Goal: Task Accomplishment & Management: Use online tool/utility

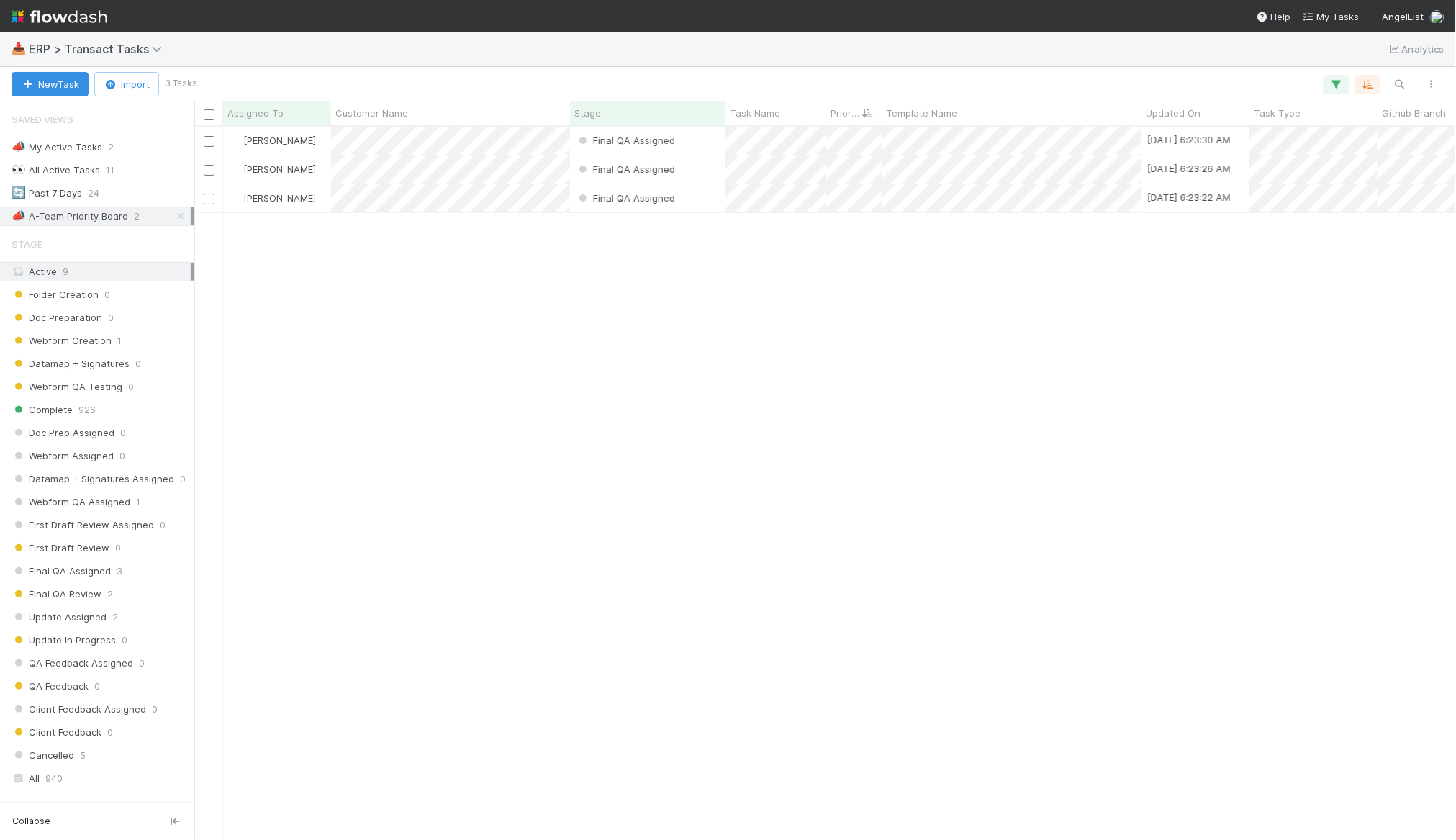
scroll to position [700, 1249]
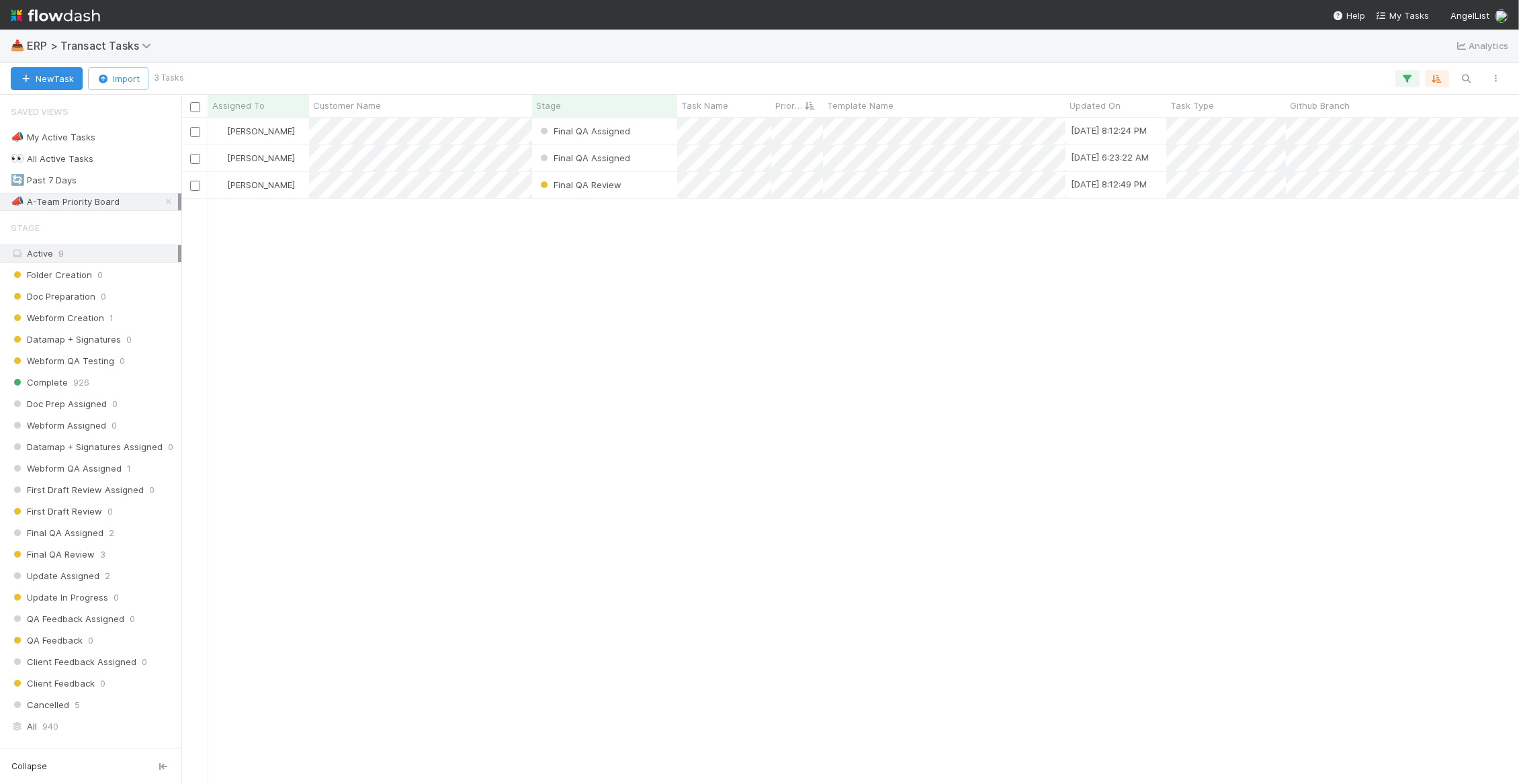
scroll to position [653, 1325]
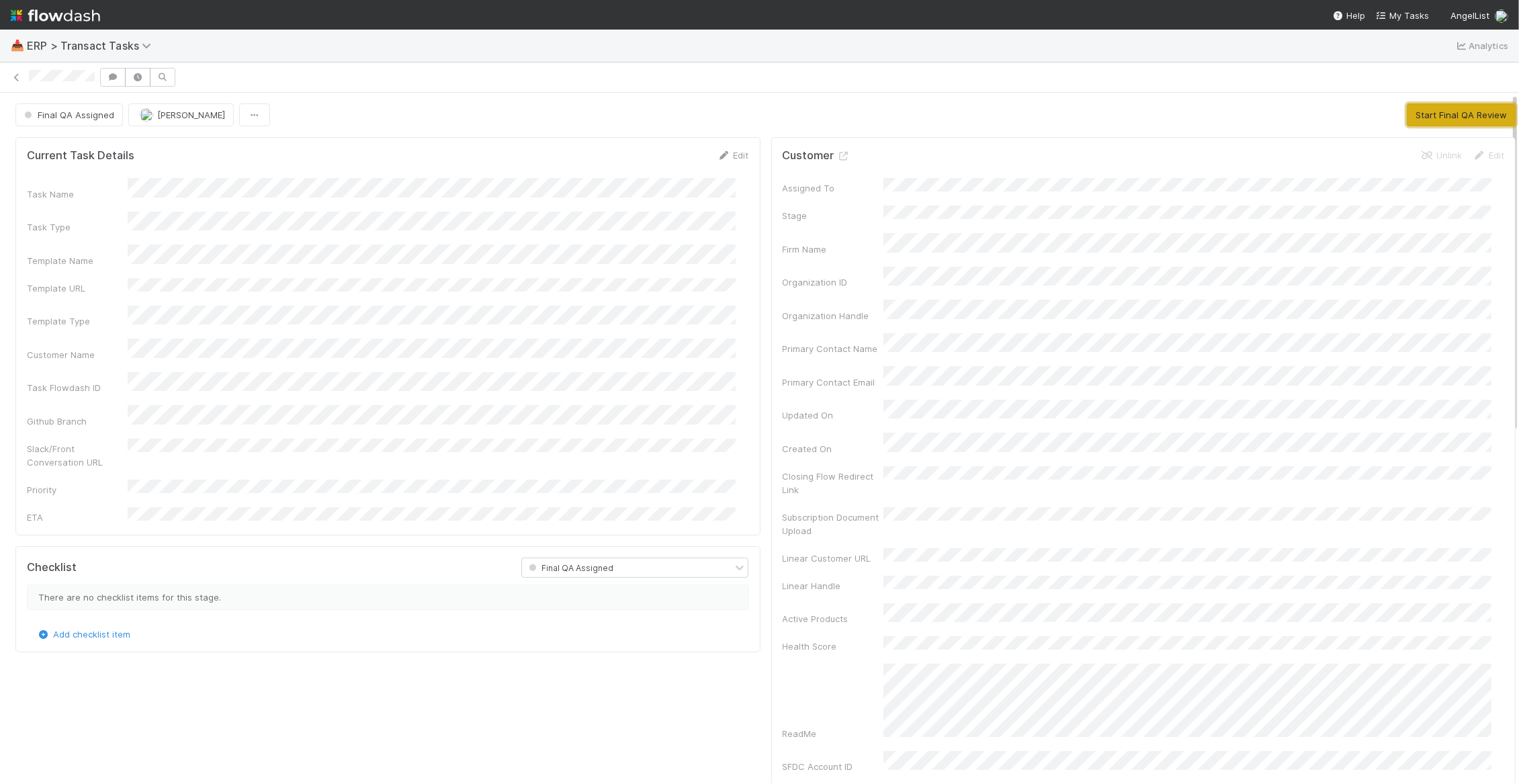
click at [1474, 116] on button "Start Final QA Review" at bounding box center [1461, 114] width 108 height 22
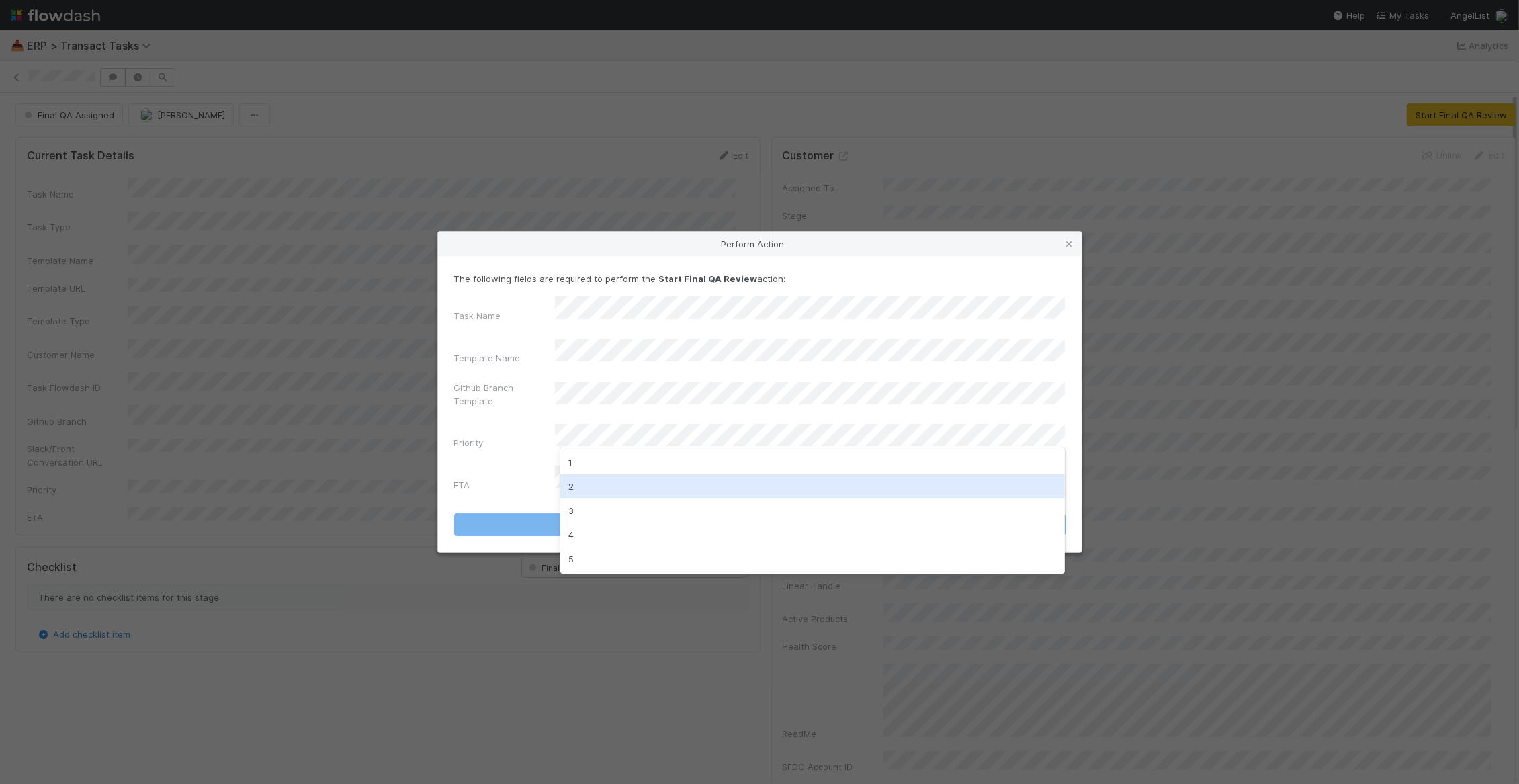
click at [646, 481] on div "2" at bounding box center [813, 486] width 505 height 24
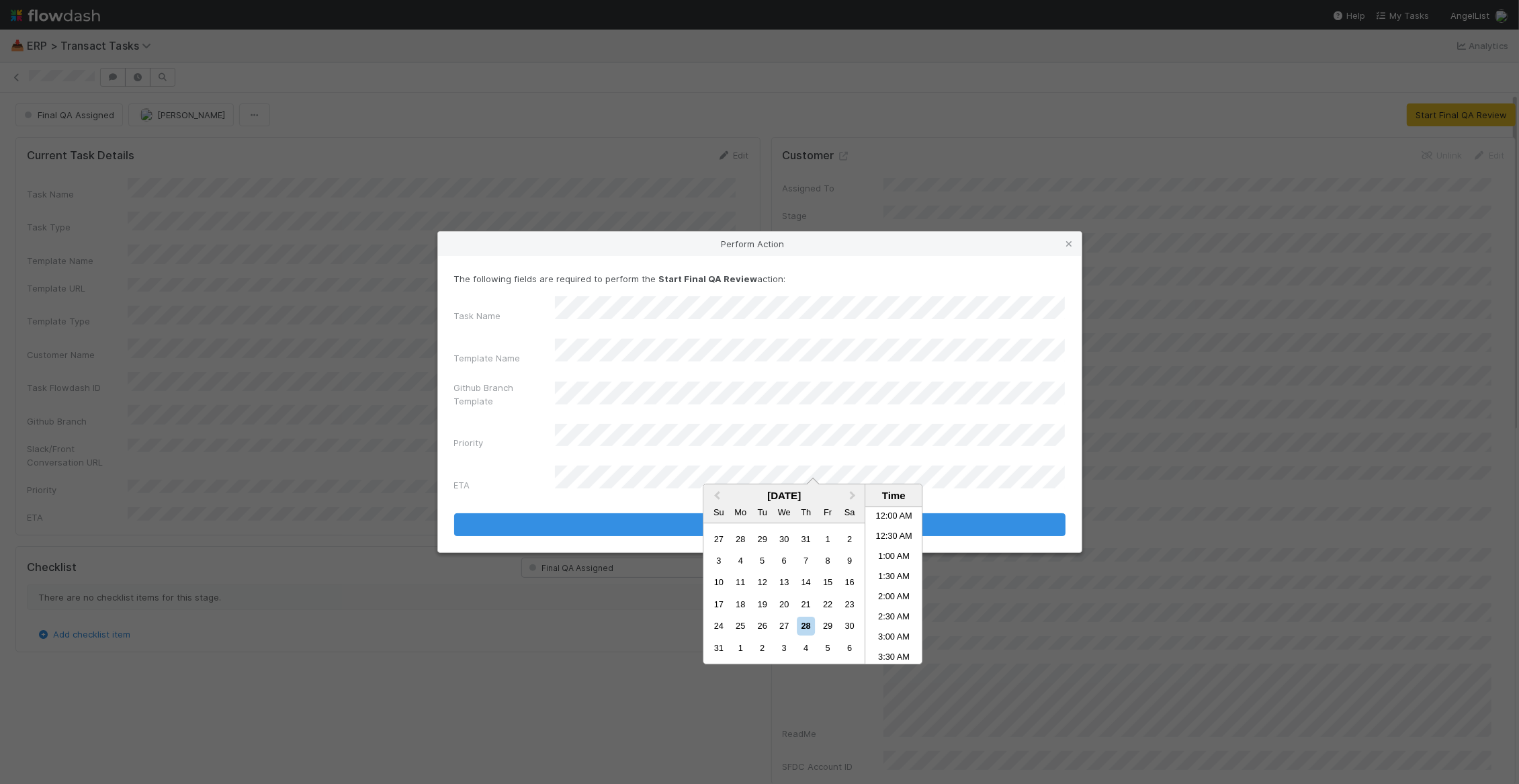
scroll to position [737, 0]
click at [830, 633] on div "29" at bounding box center [828, 625] width 18 height 18
click at [893, 597] on li "2:00 AM" at bounding box center [893, 598] width 57 height 20
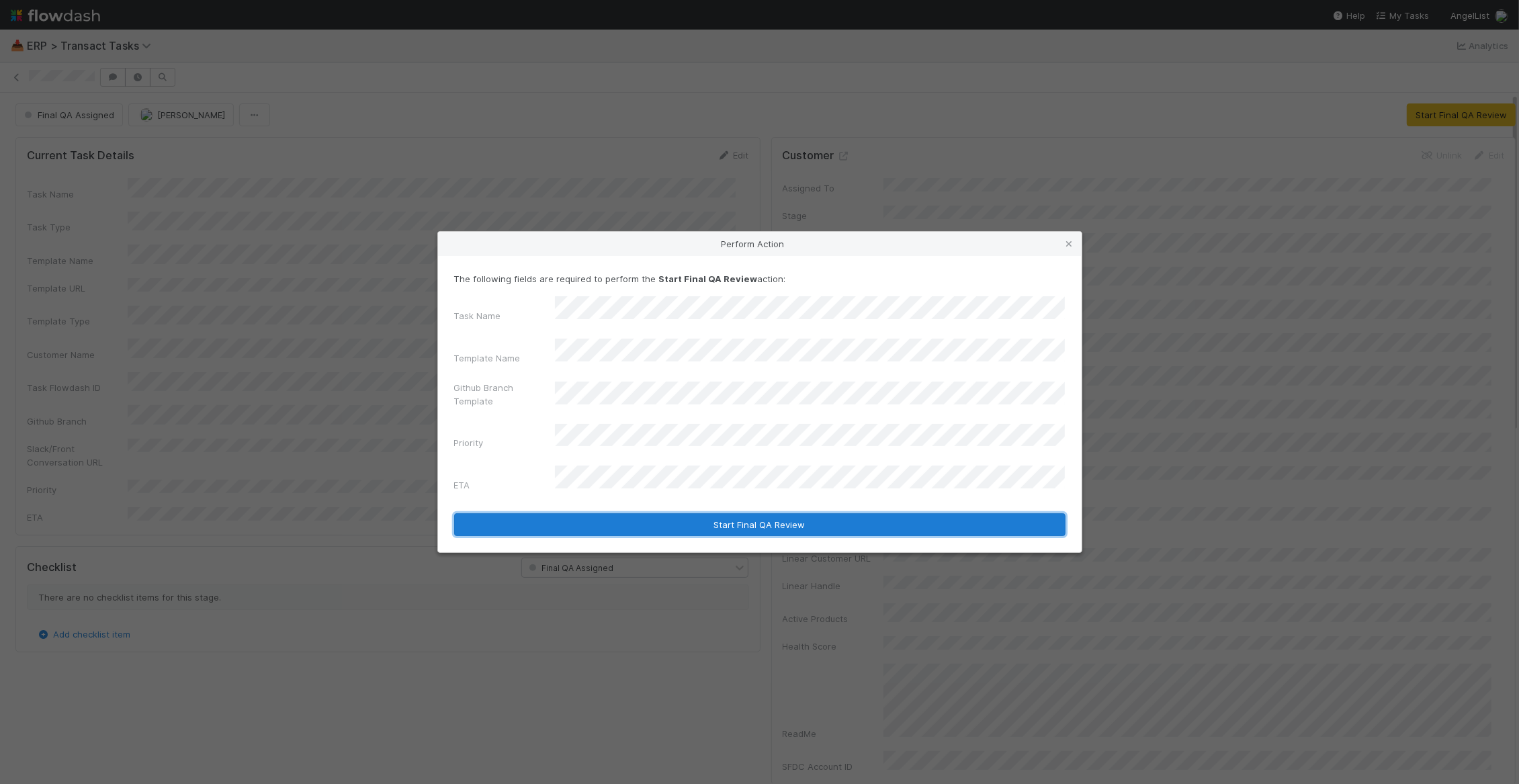
click at [893, 513] on button "Start Final QA Review" at bounding box center [760, 524] width 611 height 22
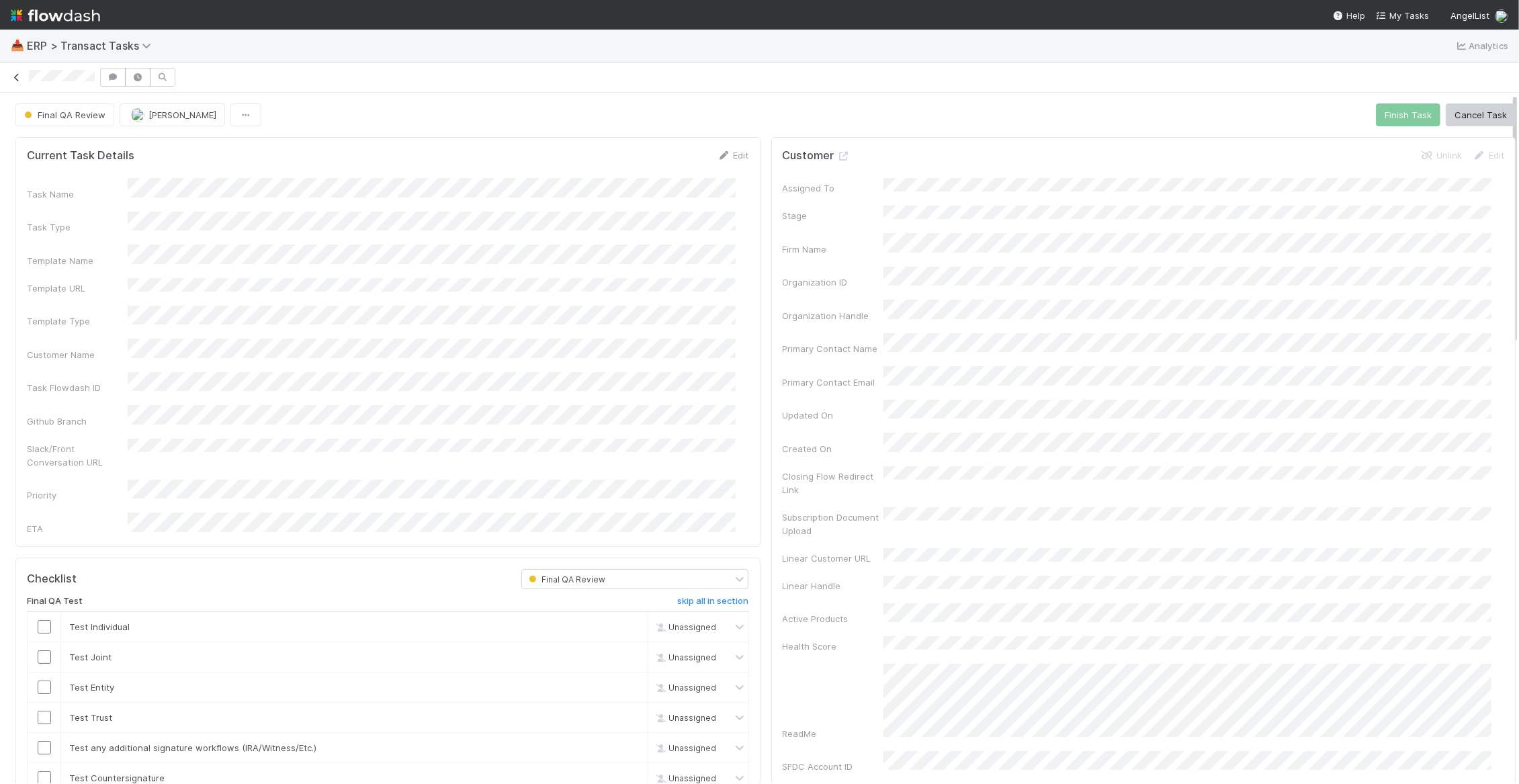
click at [17, 76] on icon at bounding box center [16, 78] width 13 height 9
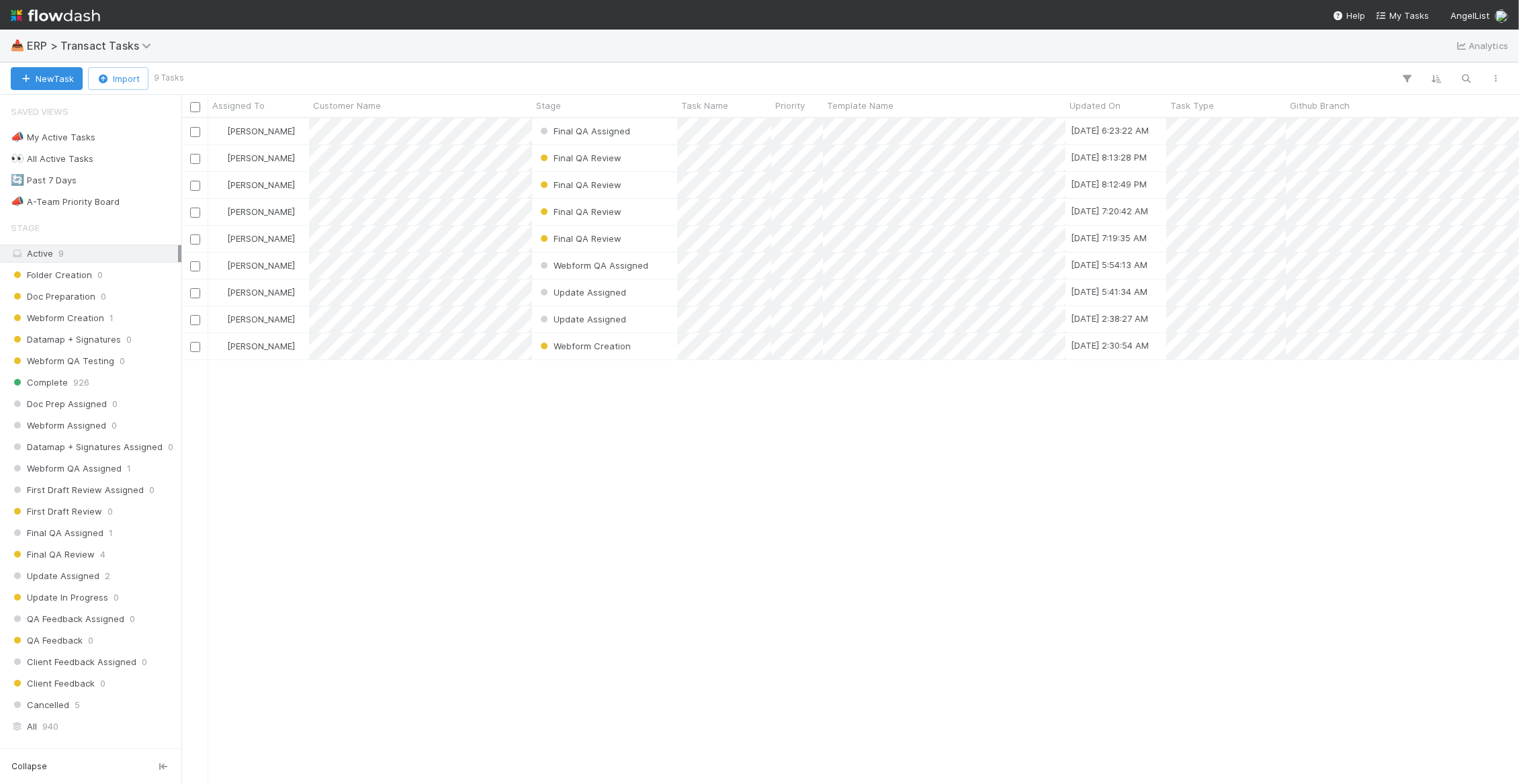
scroll to position [653, 1325]
click at [52, 207] on div "📣 A-Team Priority Board" at bounding box center [65, 202] width 108 height 17
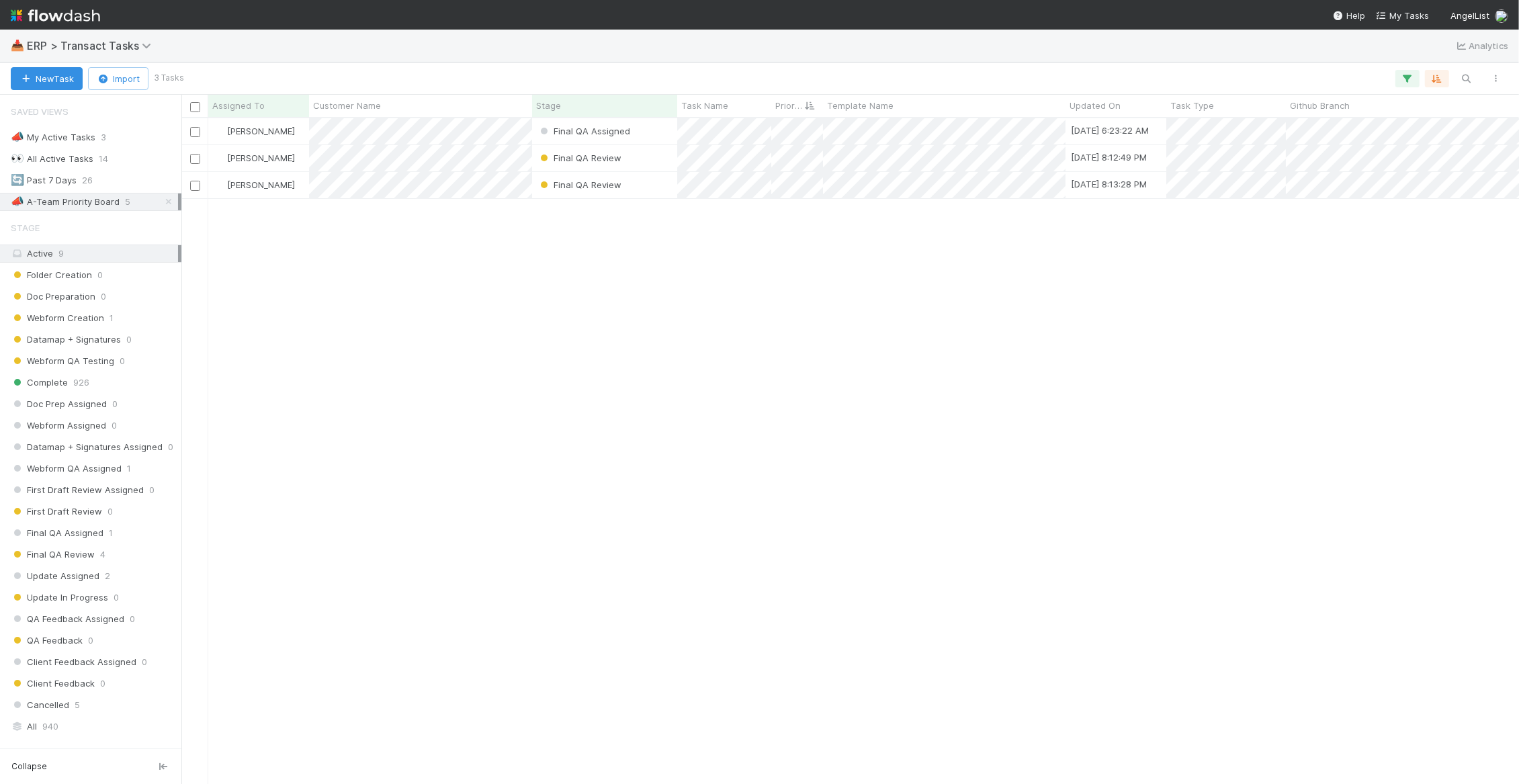
scroll to position [653, 1325]
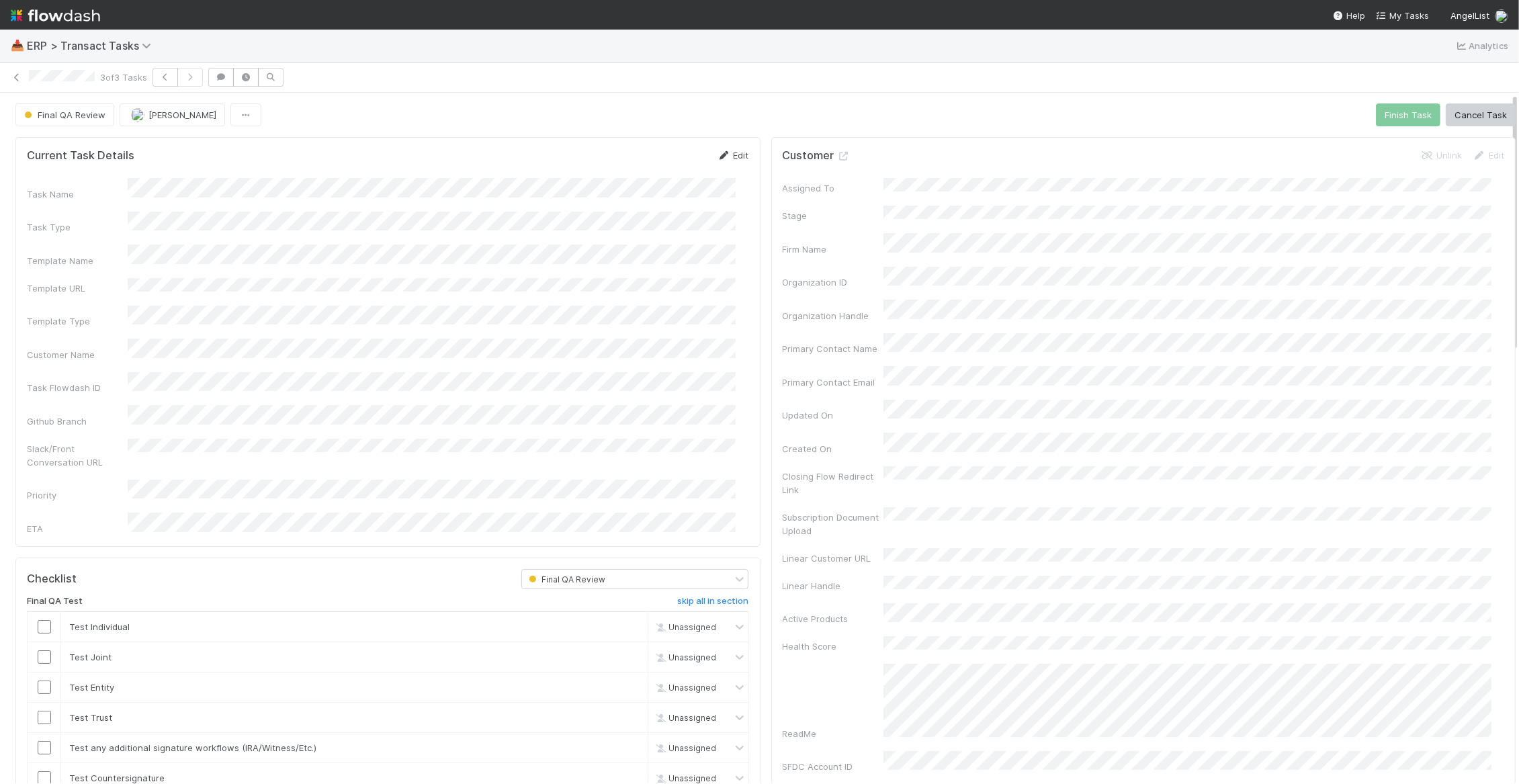
click at [729, 159] on link "Edit" at bounding box center [733, 155] width 31 height 11
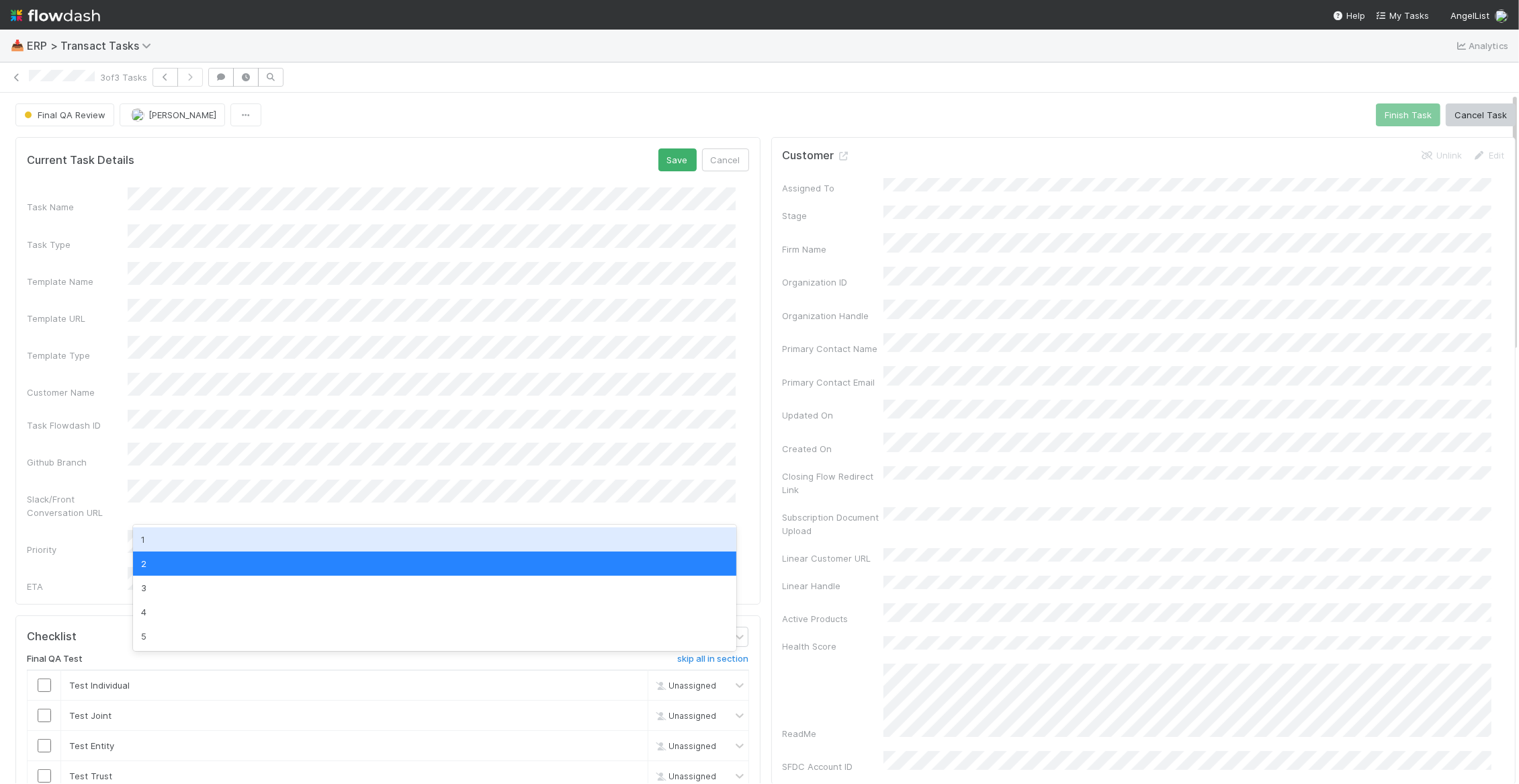
click at [206, 534] on div "1" at bounding box center [434, 538] width 602 height 24
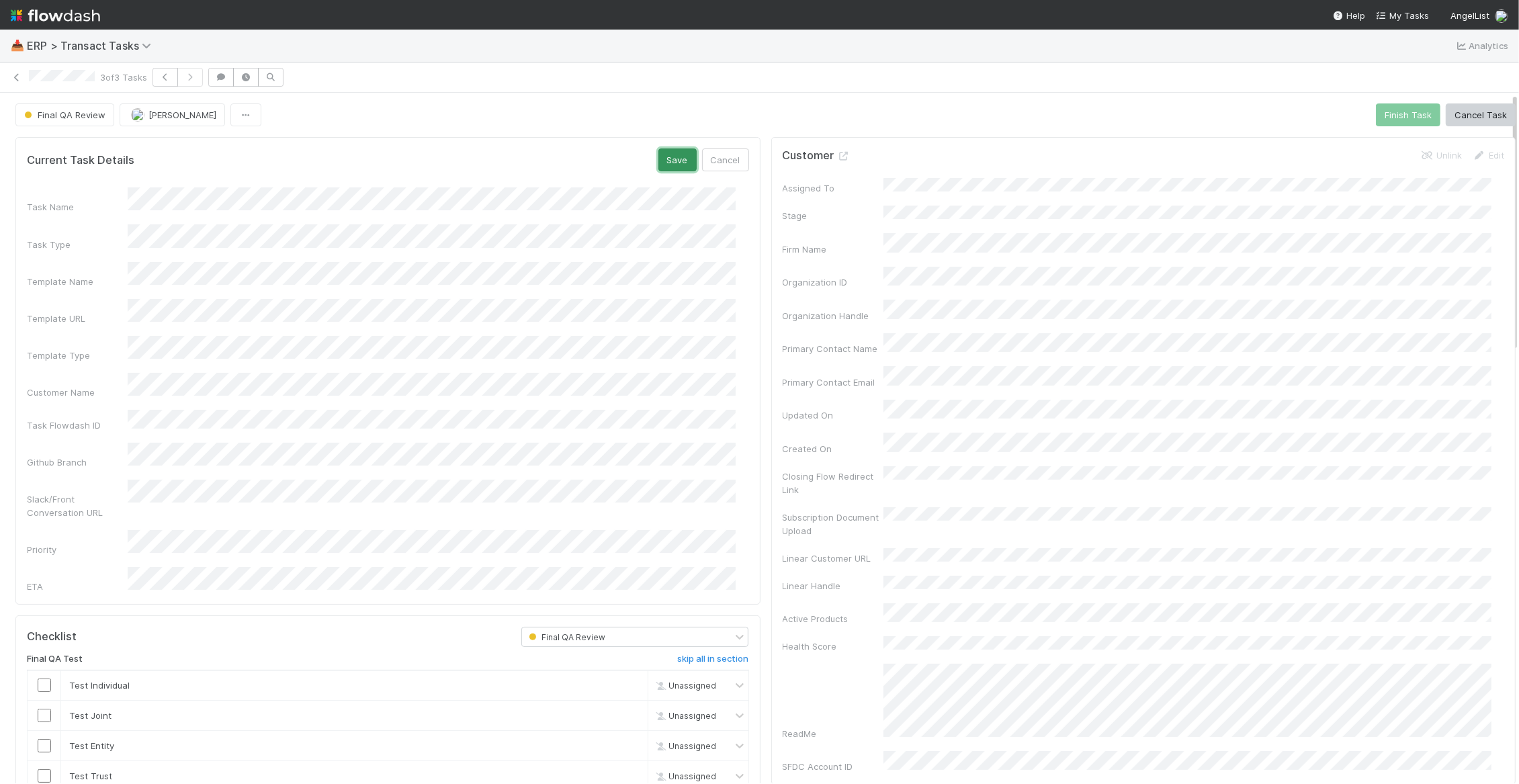
click at [670, 171] on button "Save" at bounding box center [678, 159] width 39 height 22
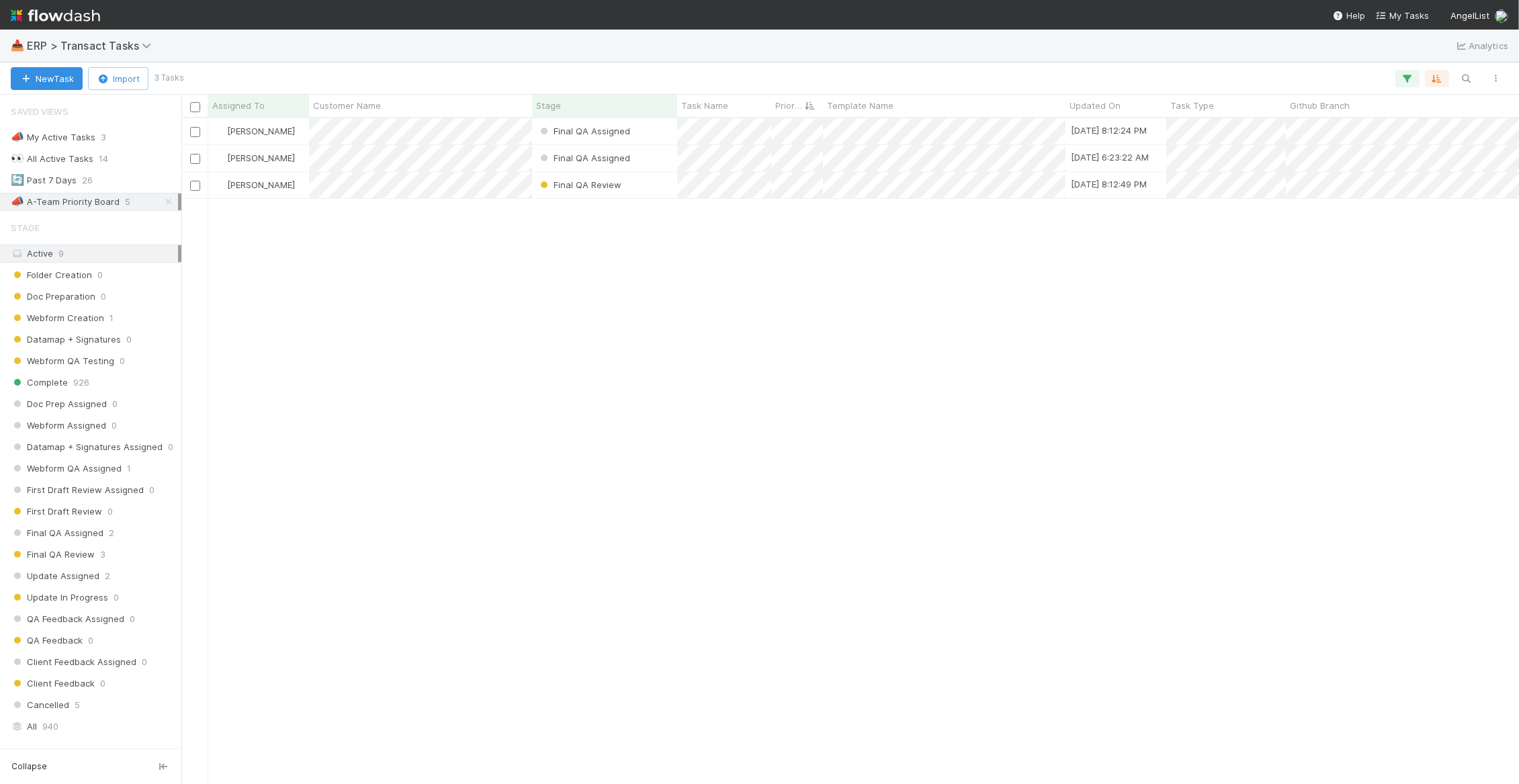
scroll to position [653, 1325]
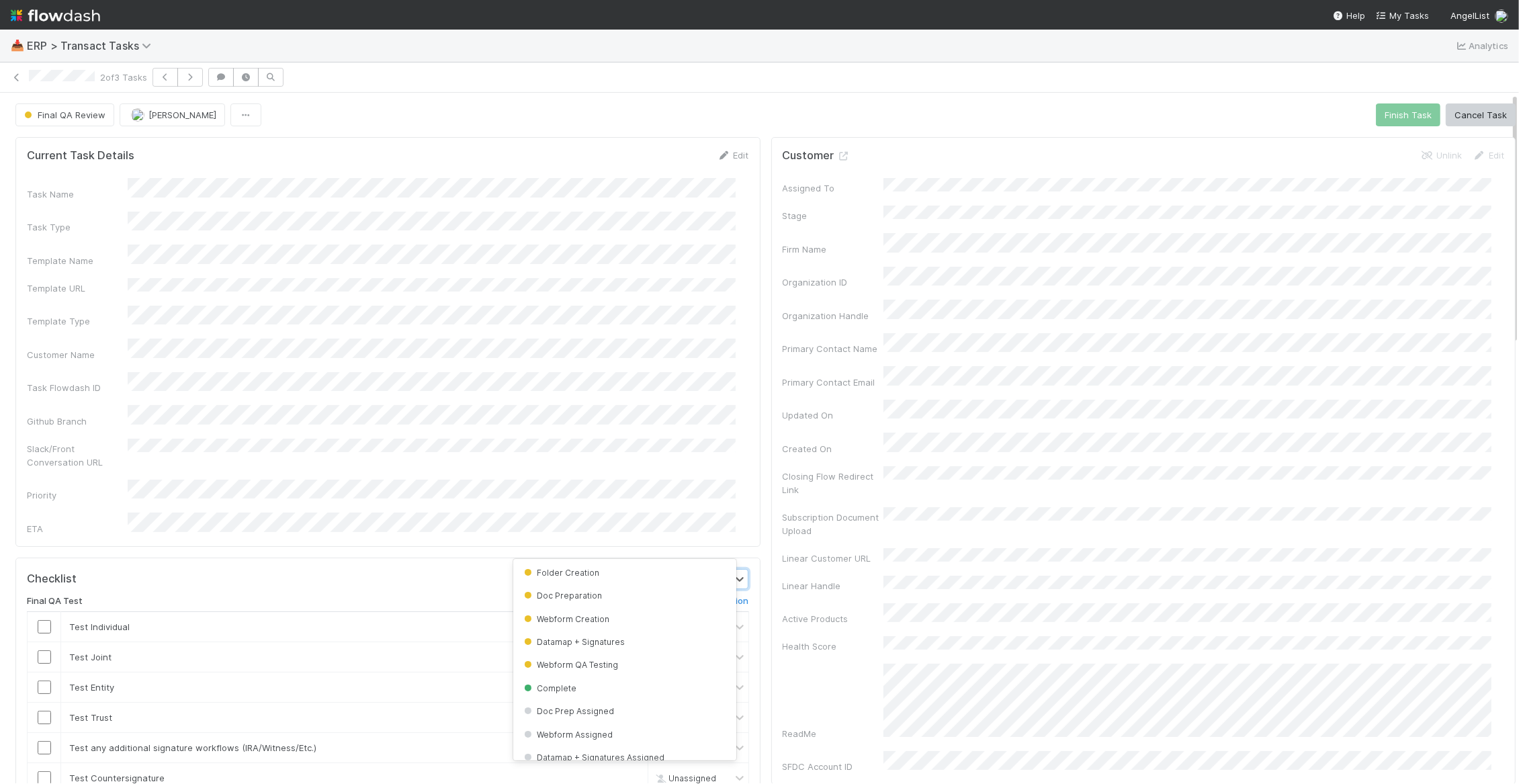
scroll to position [132, 0]
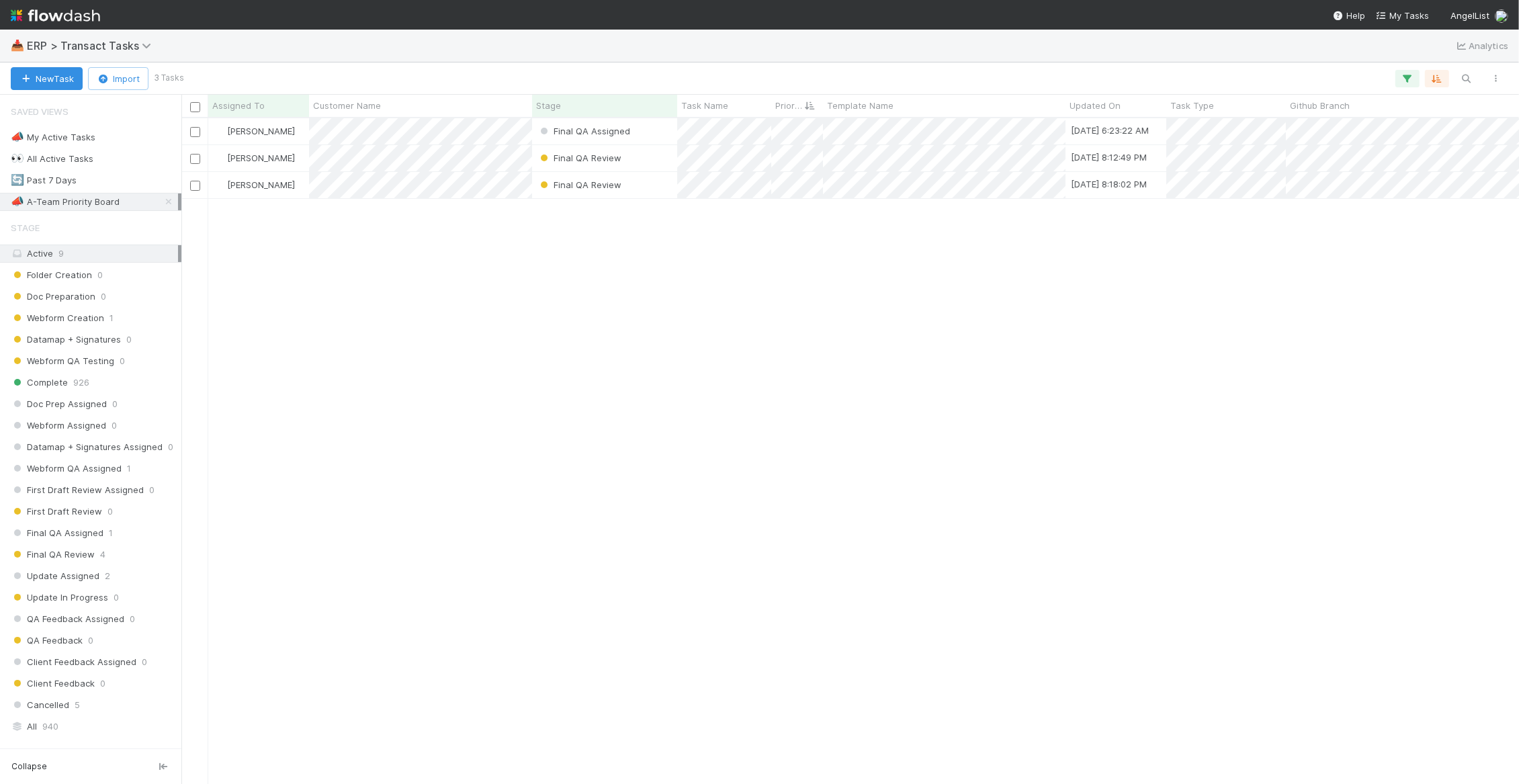
scroll to position [653, 1325]
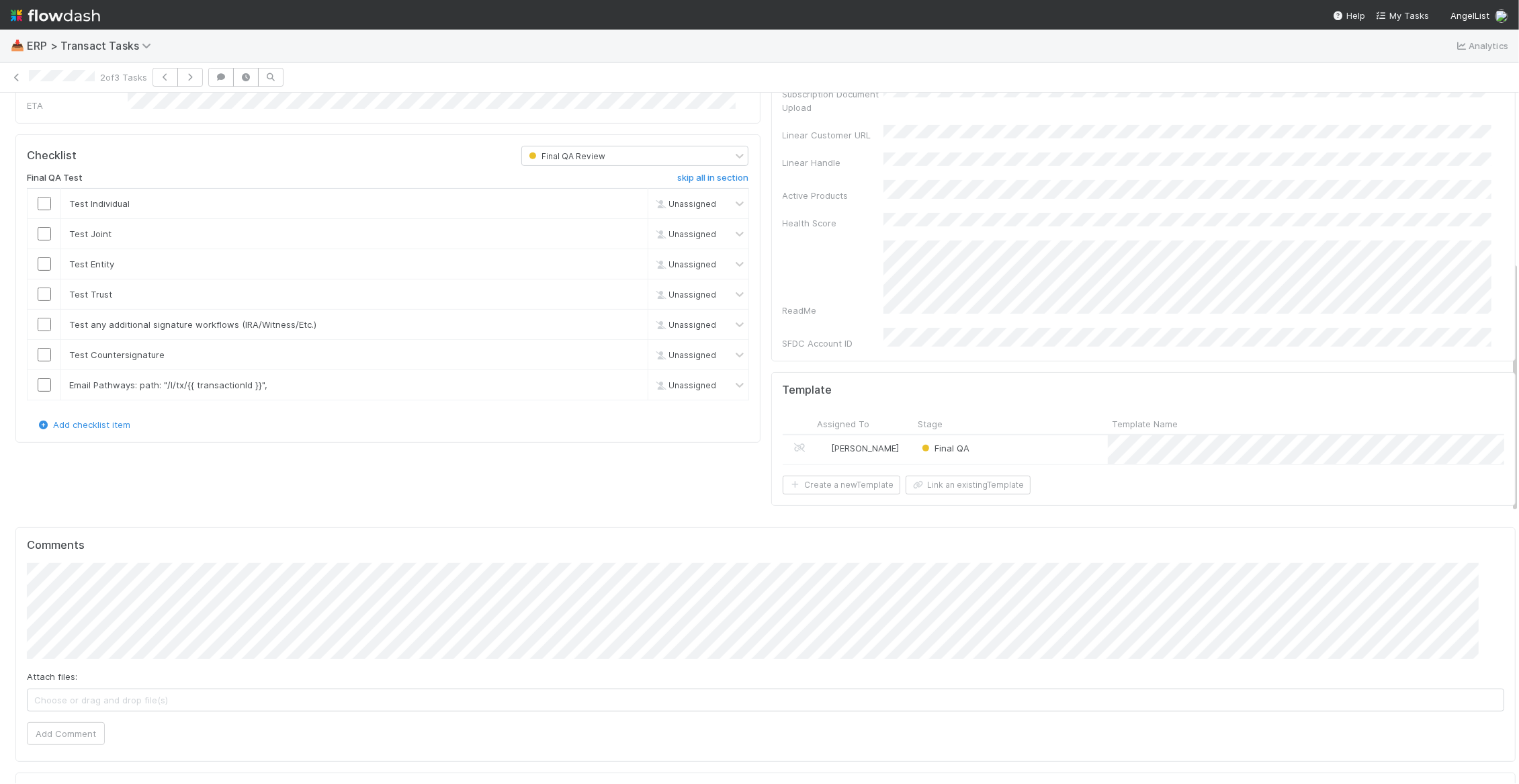
scroll to position [462, 0]
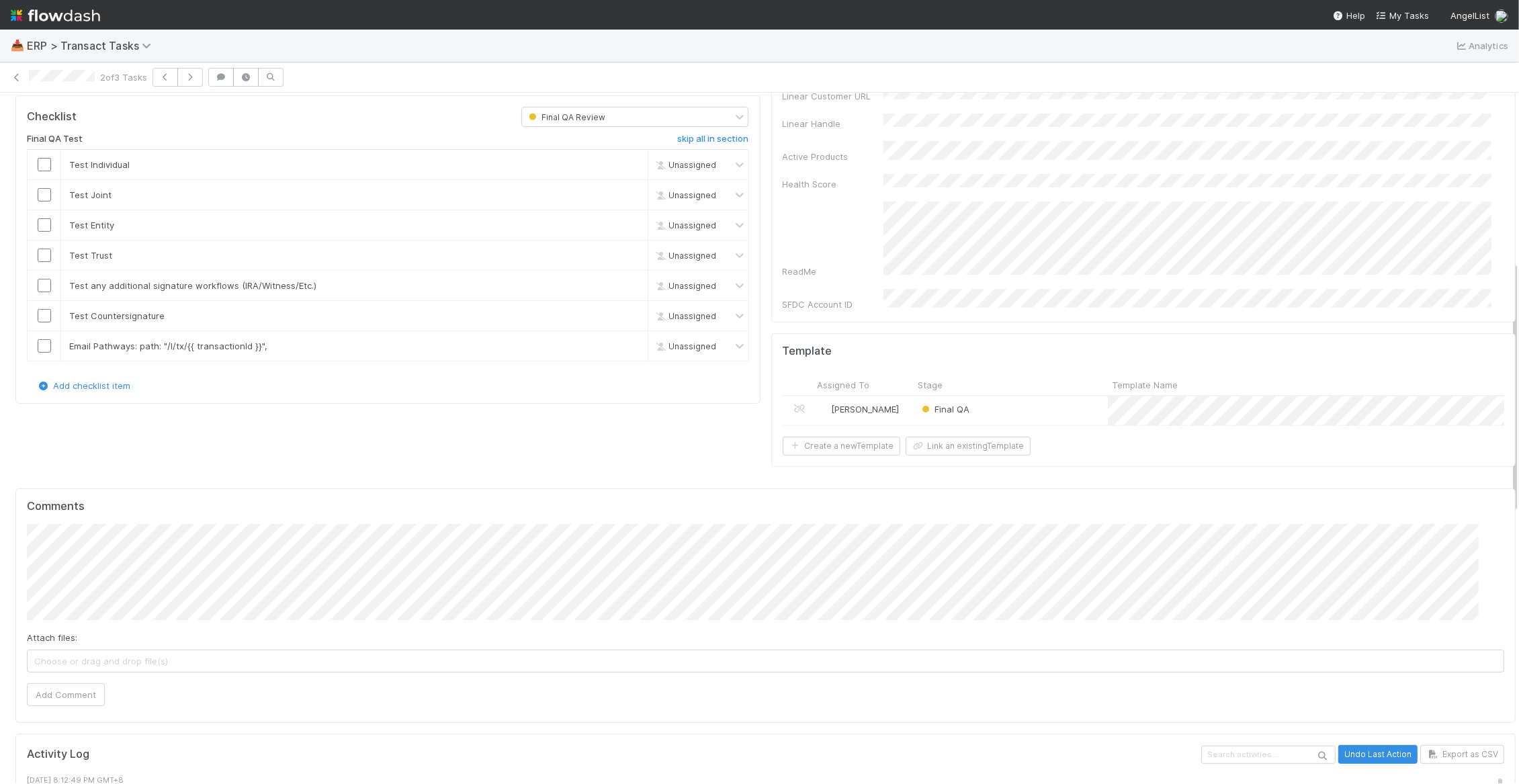
click at [1074, 396] on div "Final QA" at bounding box center [1010, 410] width 194 height 29
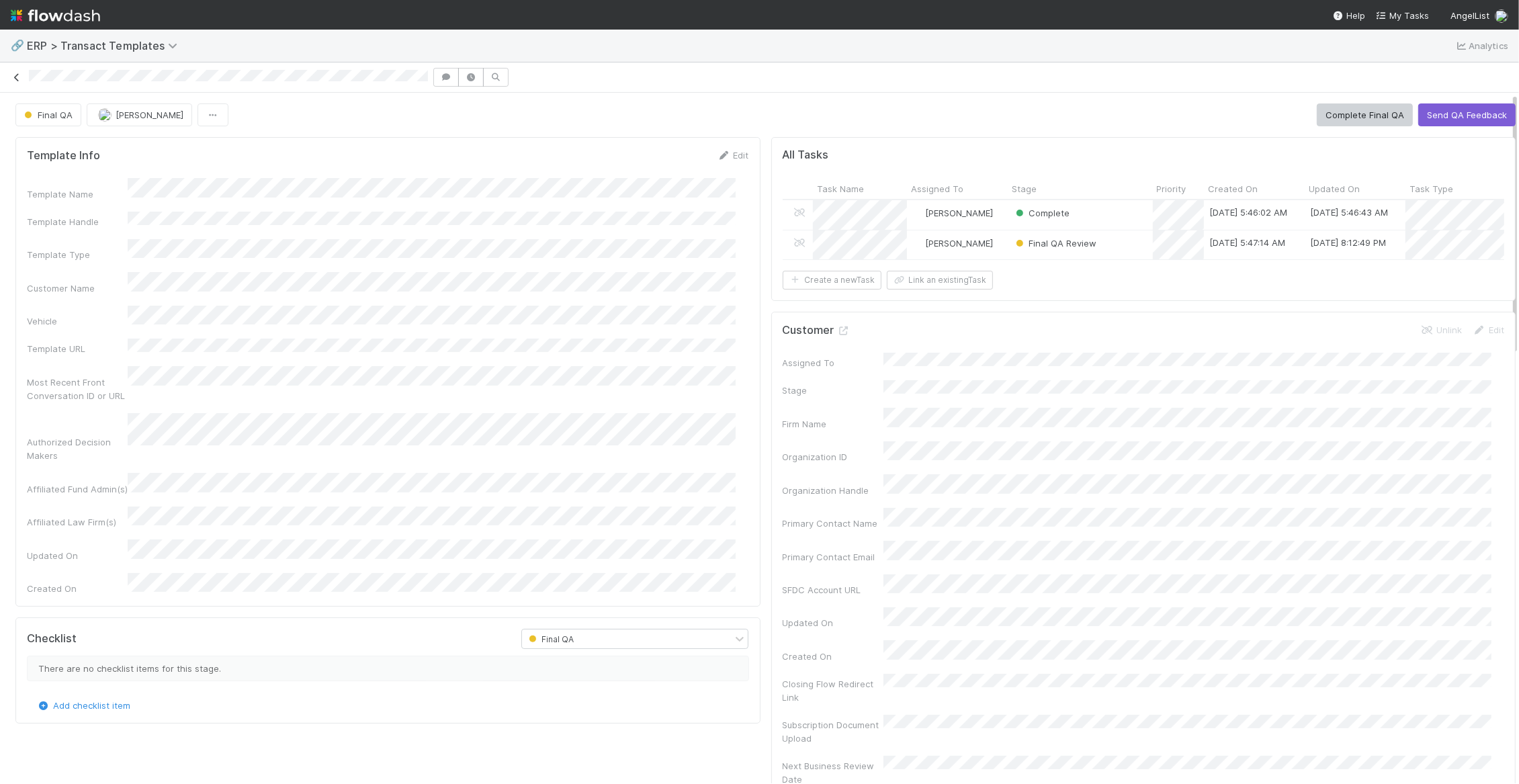
click at [13, 79] on icon at bounding box center [16, 78] width 13 height 9
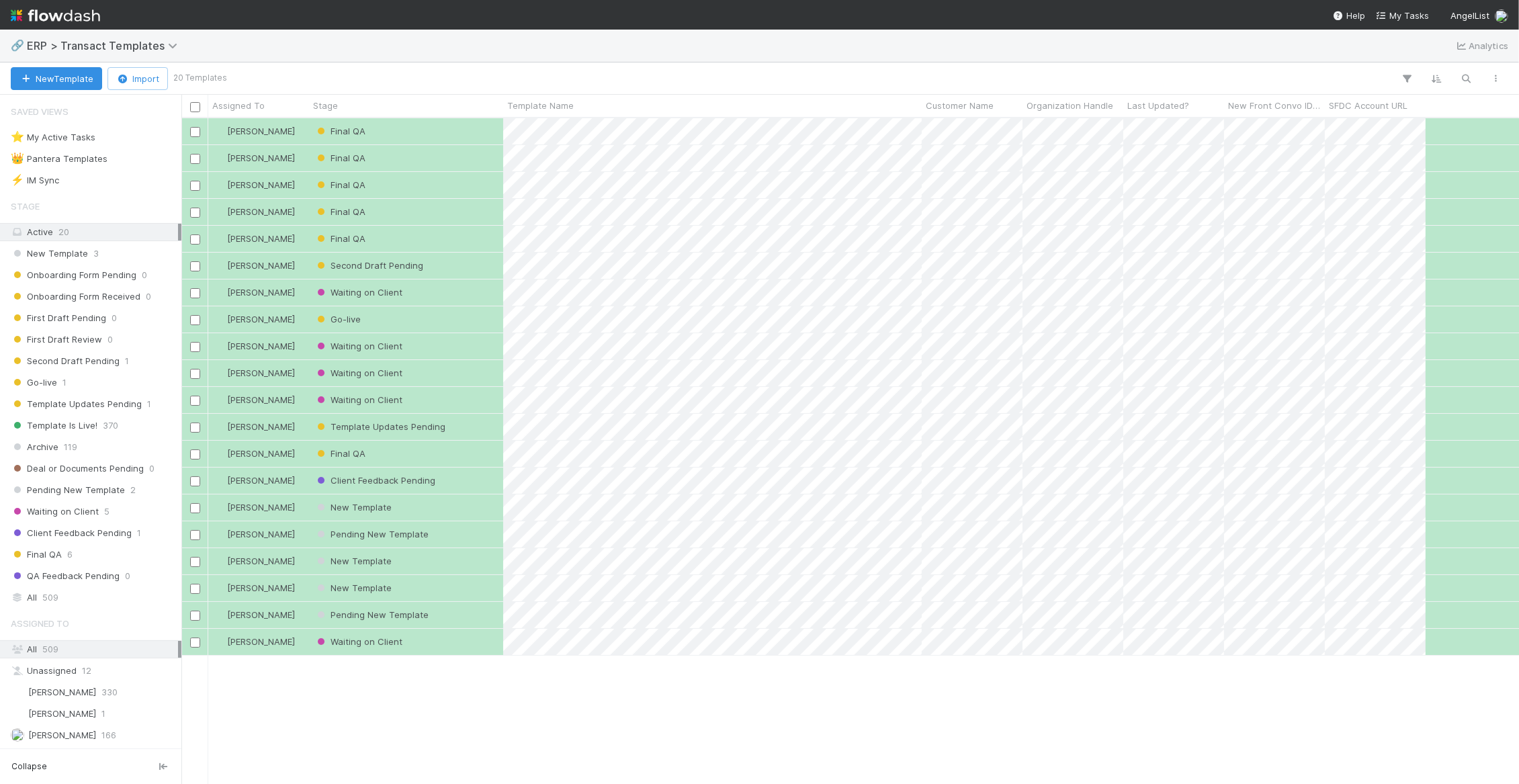
scroll to position [653, 1325]
click at [143, 48] on span "ERP > Transact Templates" at bounding box center [105, 45] width 157 height 13
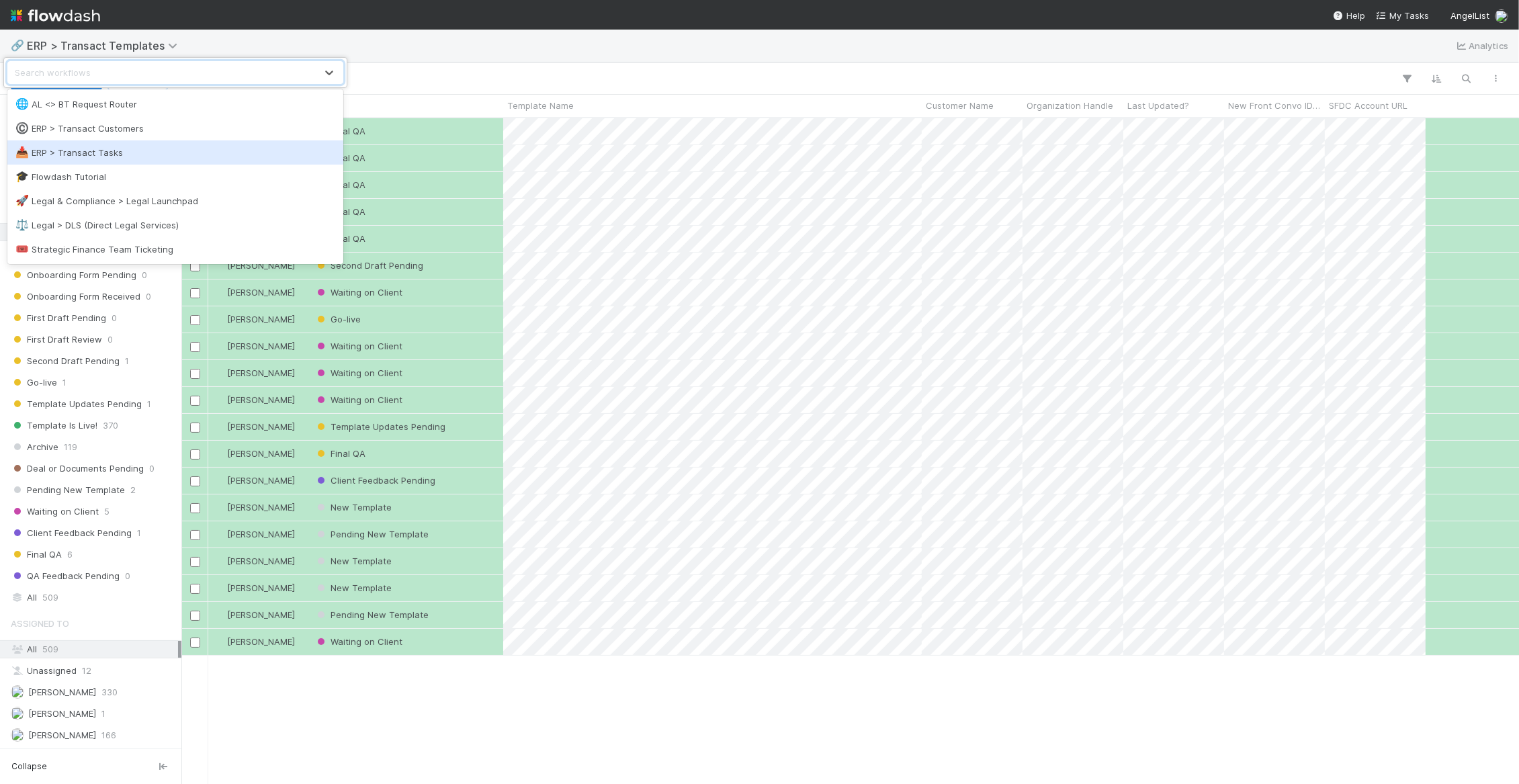
click at [136, 150] on div "📥 ERP > Transact Tasks" at bounding box center [175, 152] width 320 height 13
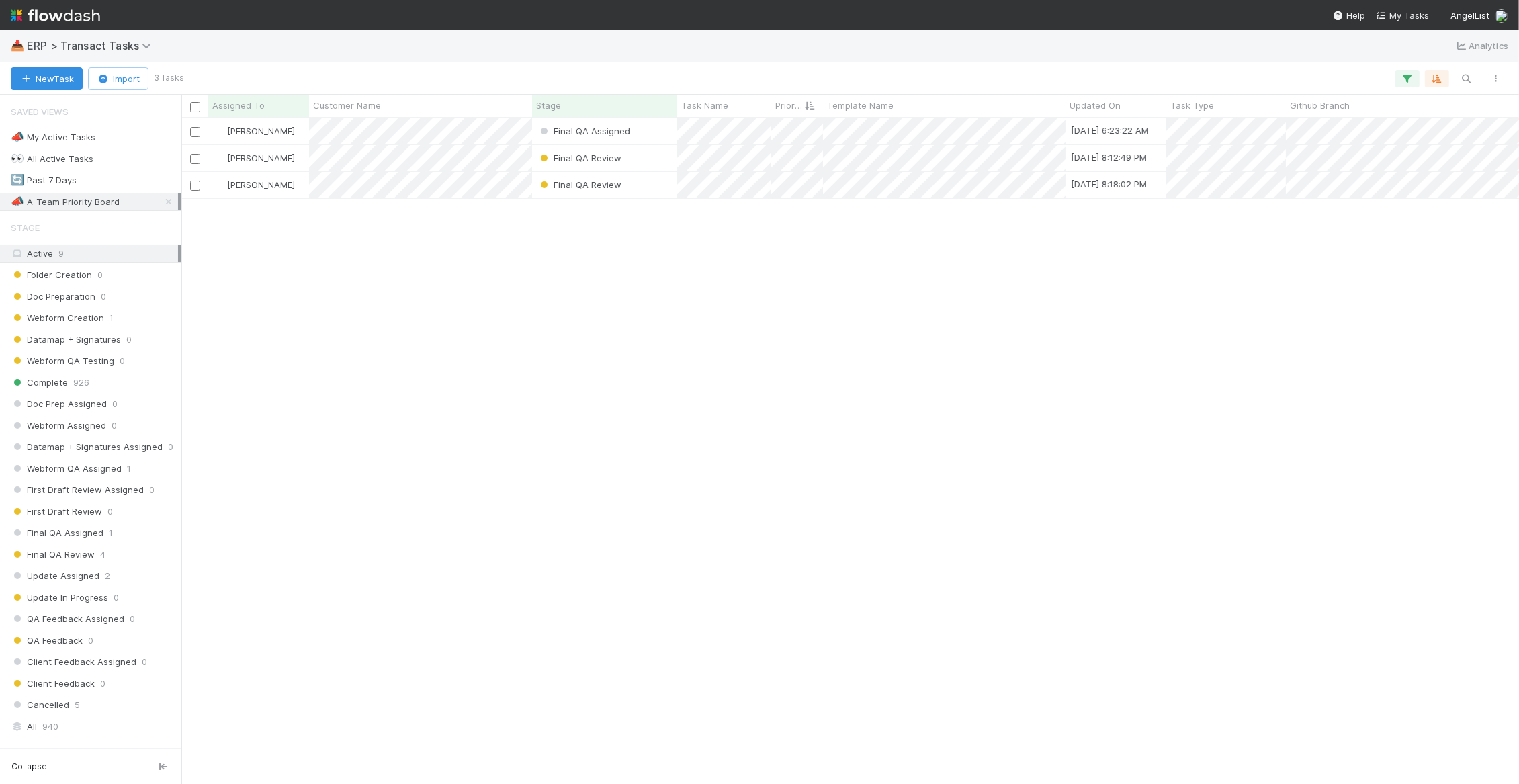
scroll to position [653, 1325]
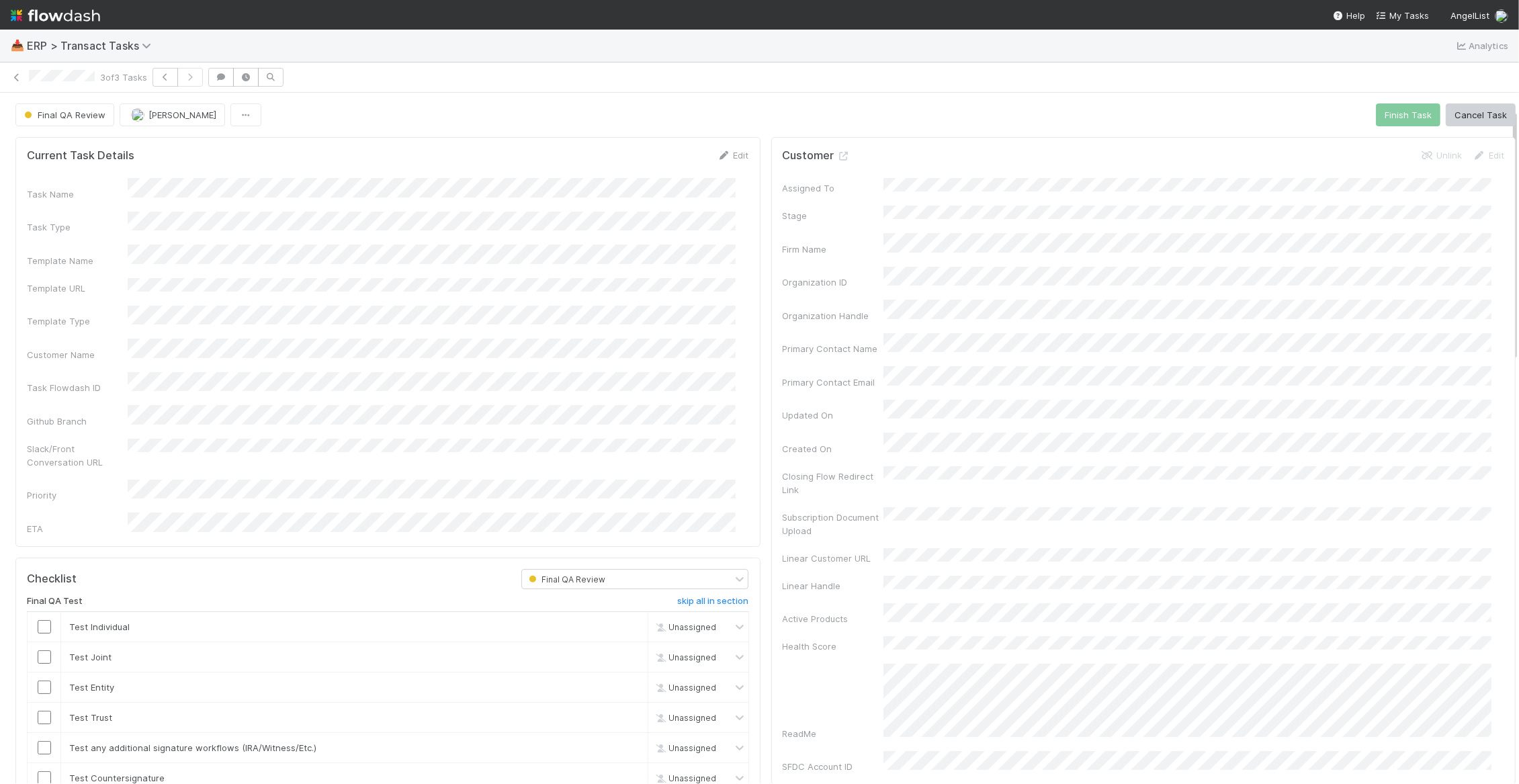
scroll to position [317, 0]
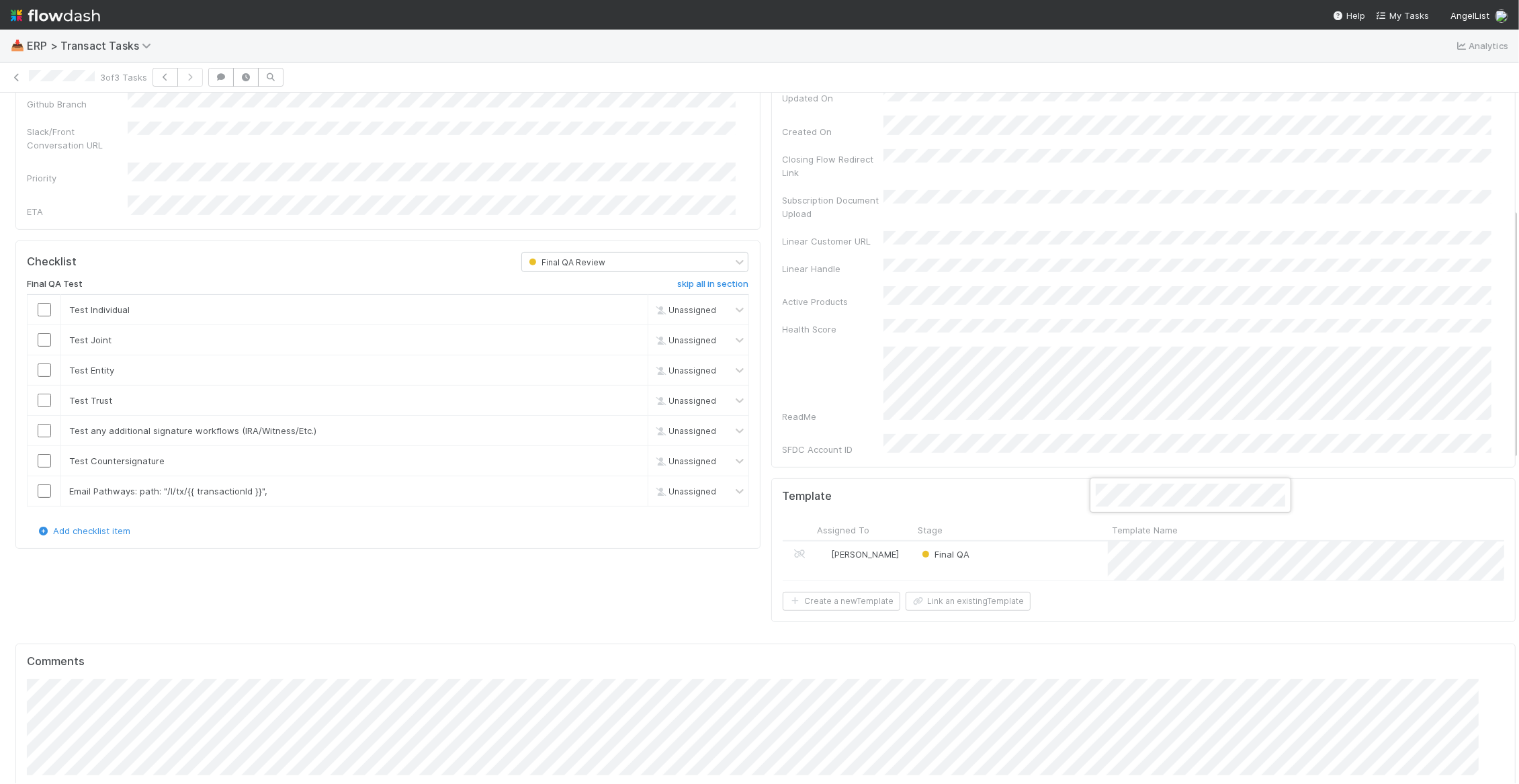
click at [1034, 504] on div at bounding box center [759, 392] width 1519 height 784
click at [1031, 541] on div "Final QA" at bounding box center [1010, 560] width 194 height 39
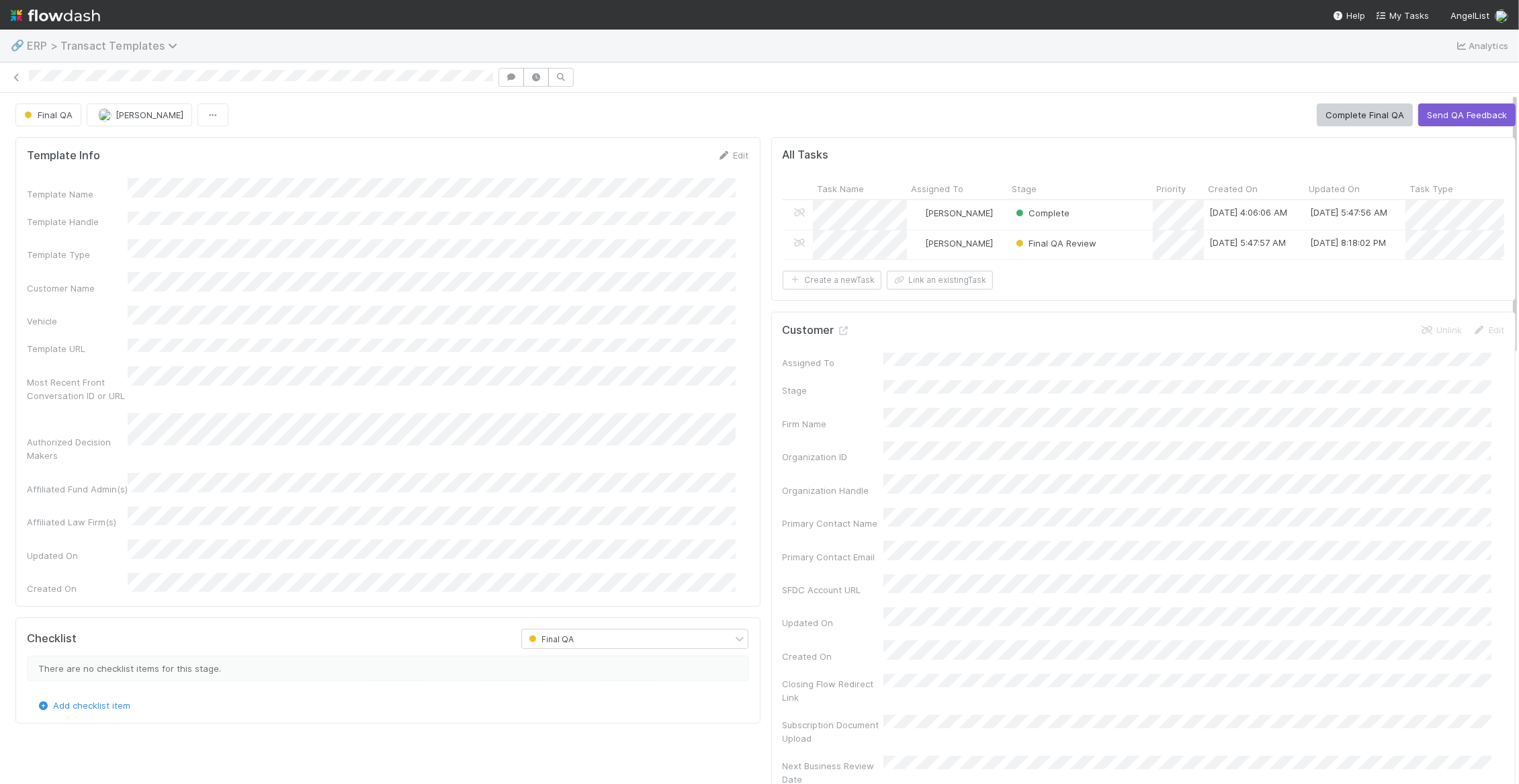
click at [83, 50] on span "ERP > Transact Templates" at bounding box center [105, 45] width 157 height 13
click at [345, 37] on div "Search workflows" at bounding box center [759, 392] width 1519 height 784
click at [1109, 221] on div "Complete" at bounding box center [1080, 214] width 145 height 29
